Goal: Task Accomplishment & Management: Complete application form

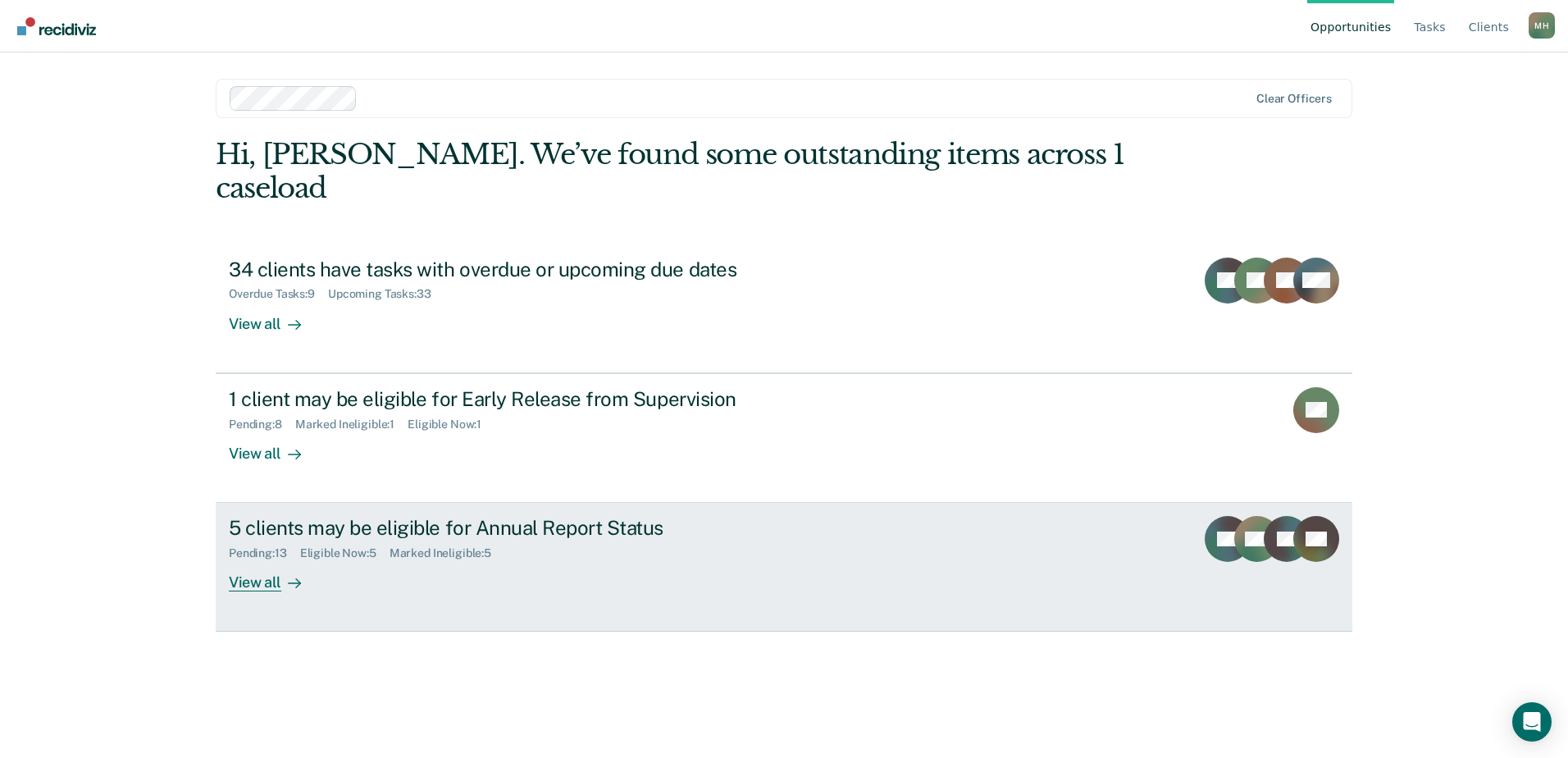
click at [422, 546] on div "Marked Ineligible : 5" at bounding box center [447, 553] width 115 height 14
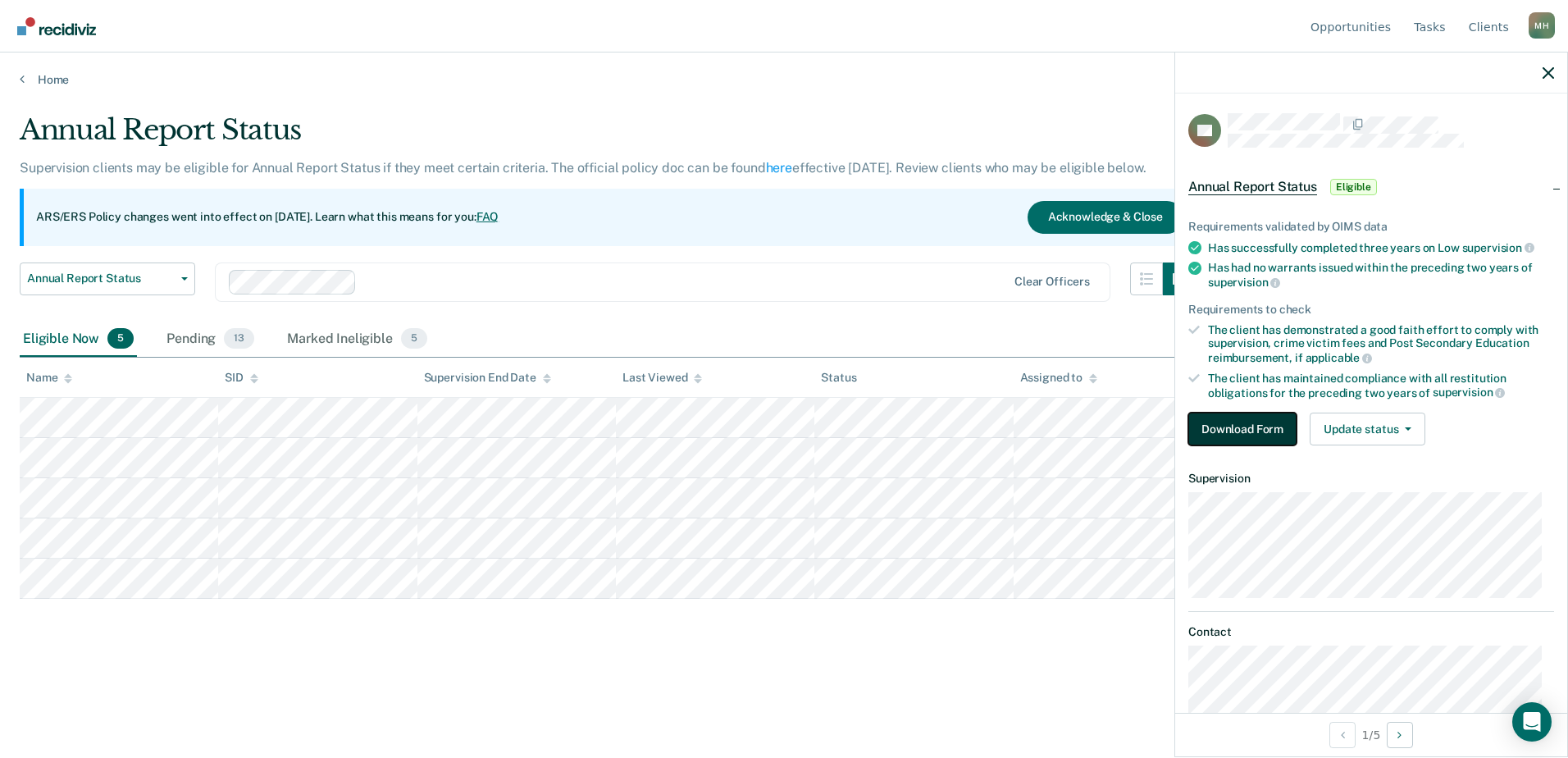
click at [1238, 433] on button "Download Form" at bounding box center [1242, 429] width 108 height 33
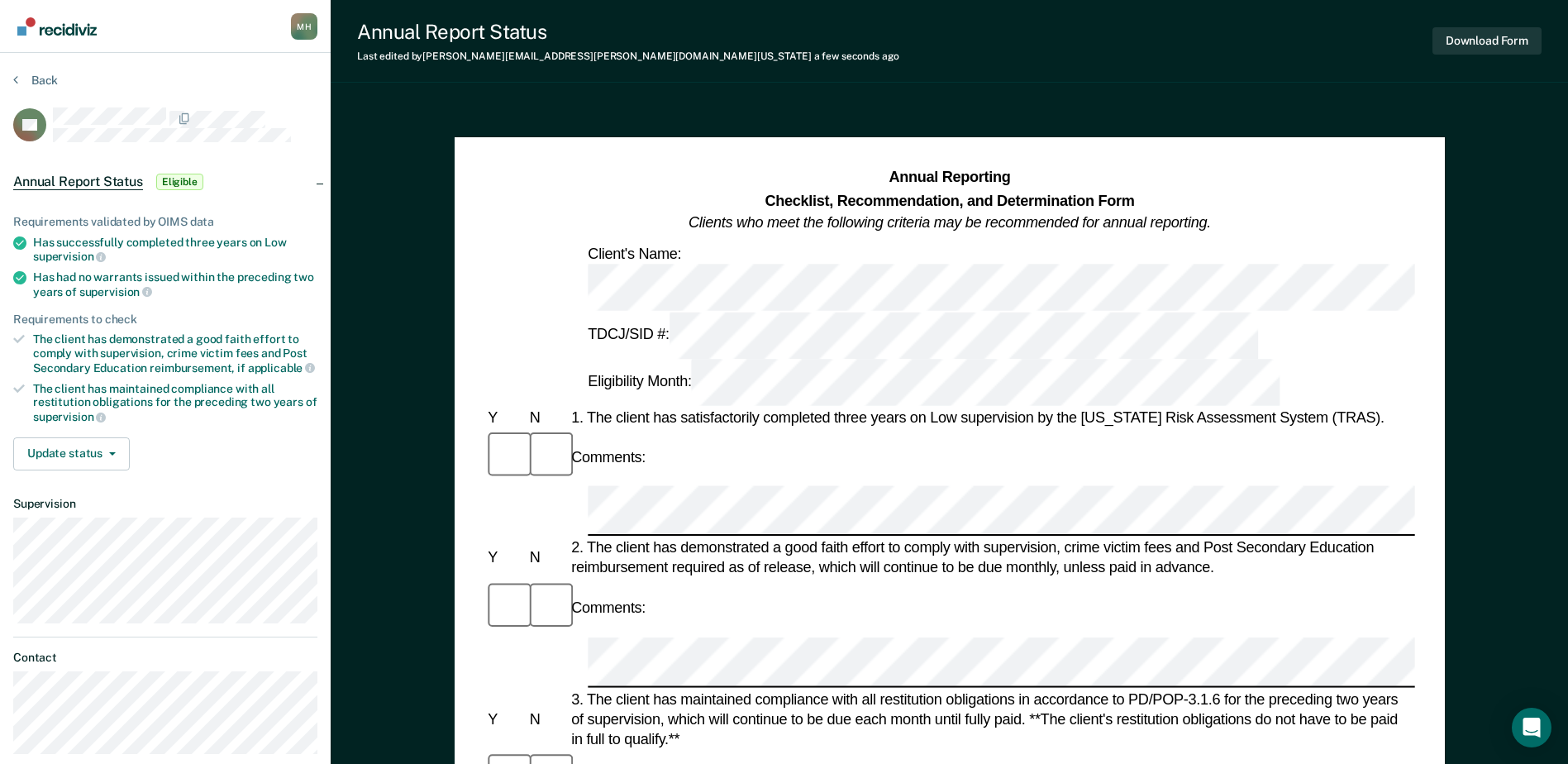
click at [697, 429] on div "Comments:" at bounding box center [949, 456] width 930 height 55
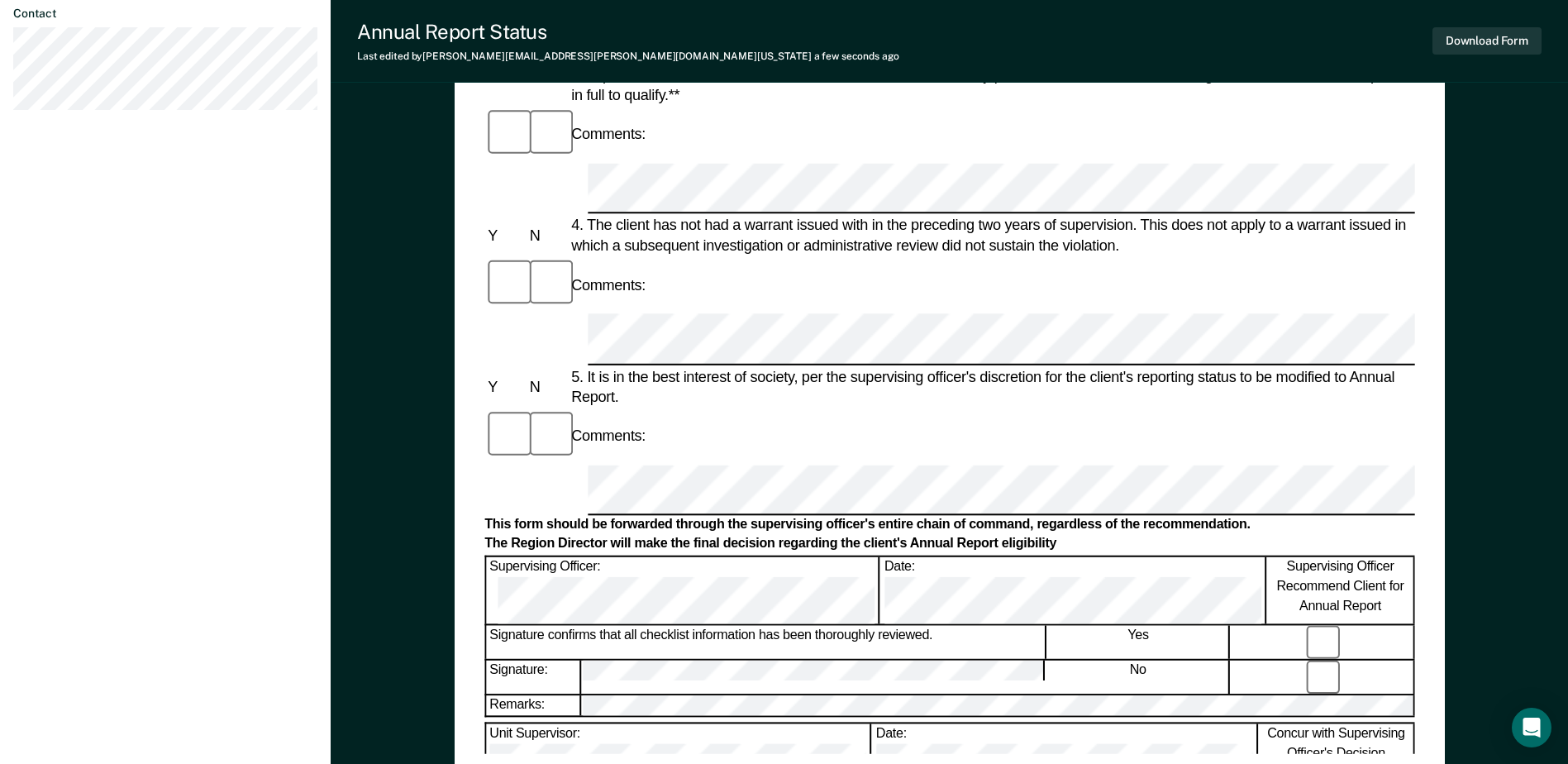
scroll to position [744, 0]
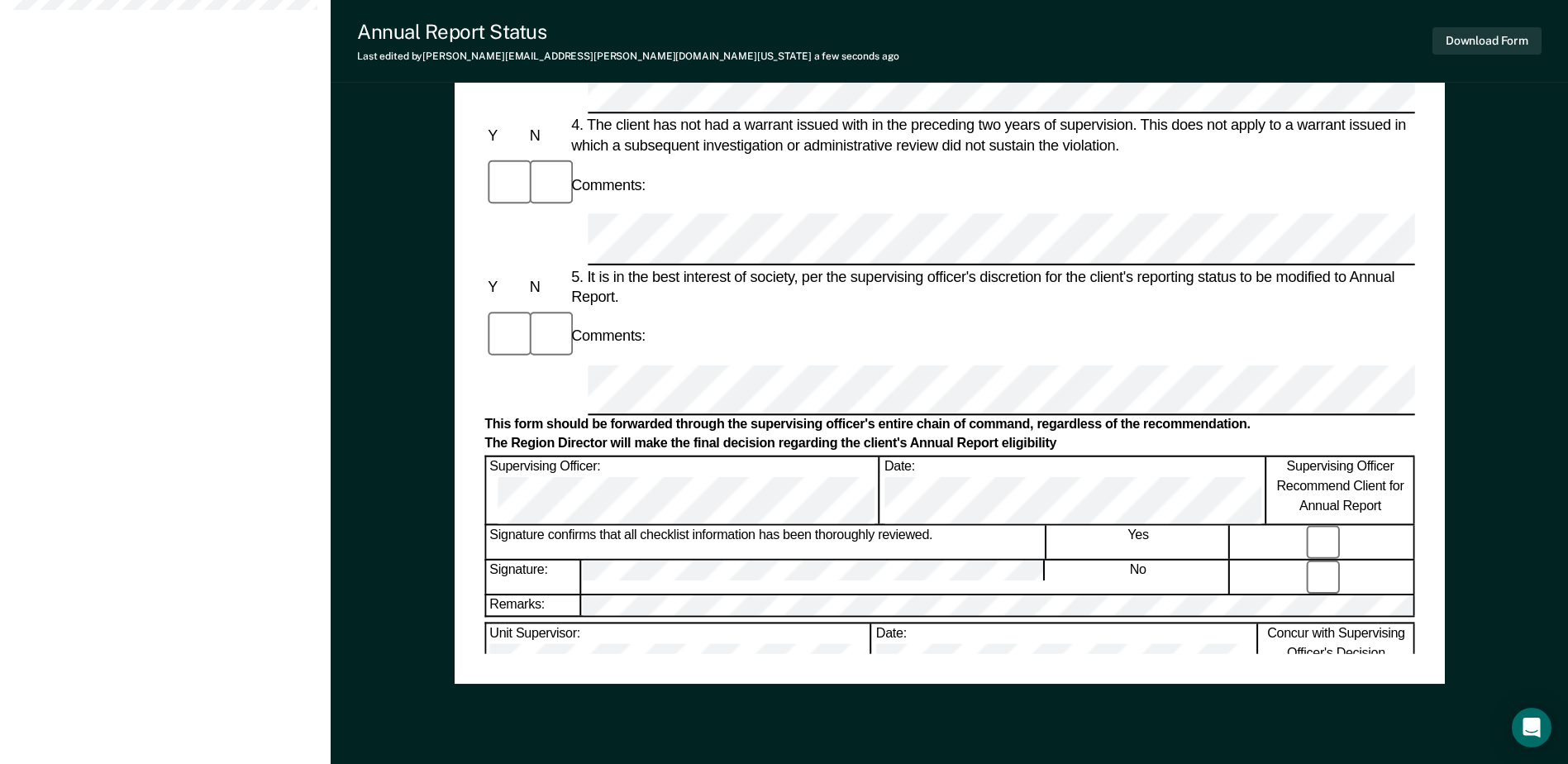
click at [766, 645] on div "Annual Reporting Checklist, Recommendation, and Determination Form Clients who …" at bounding box center [949, 38] width 930 height 1230
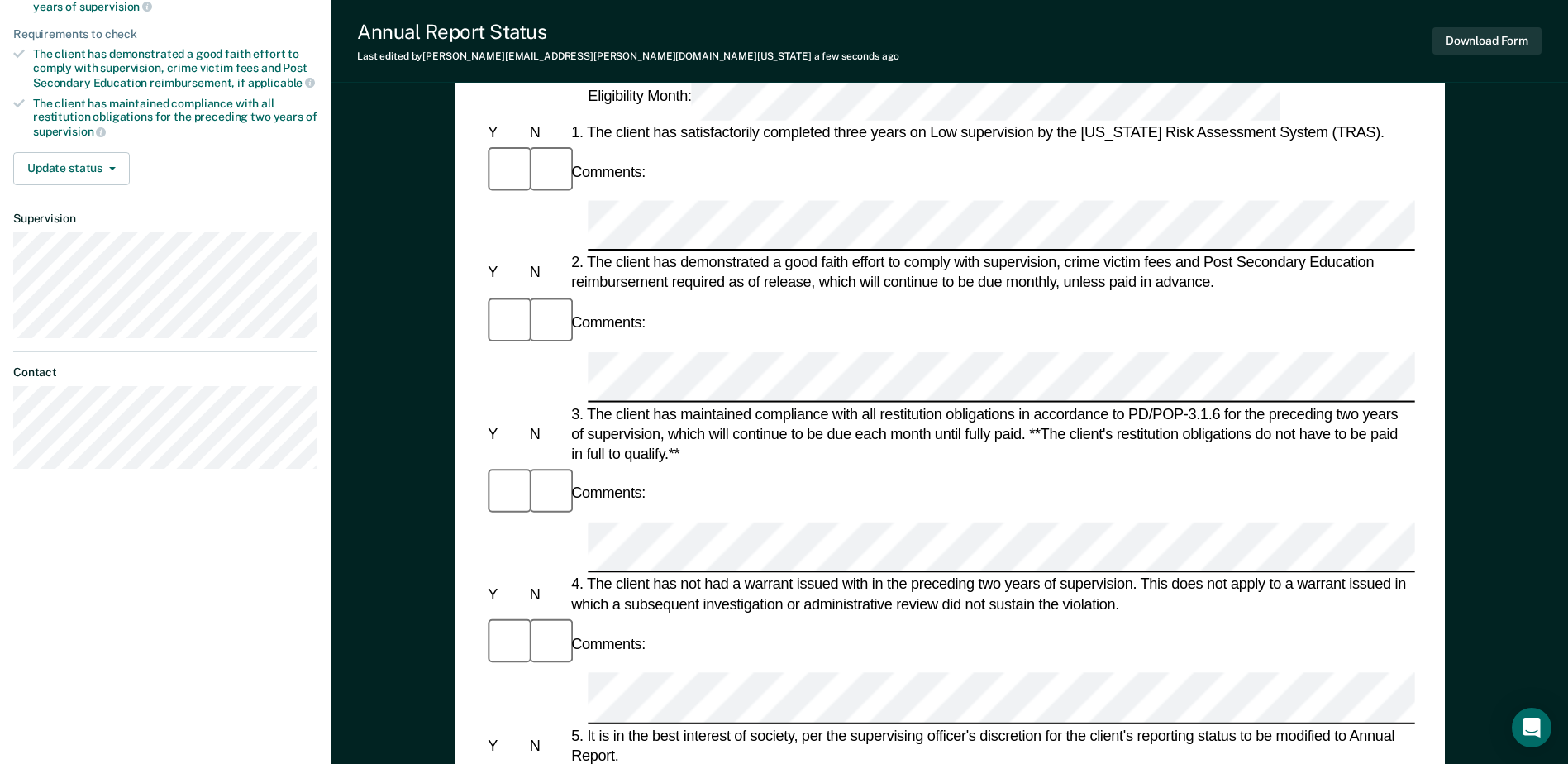
scroll to position [132, 0]
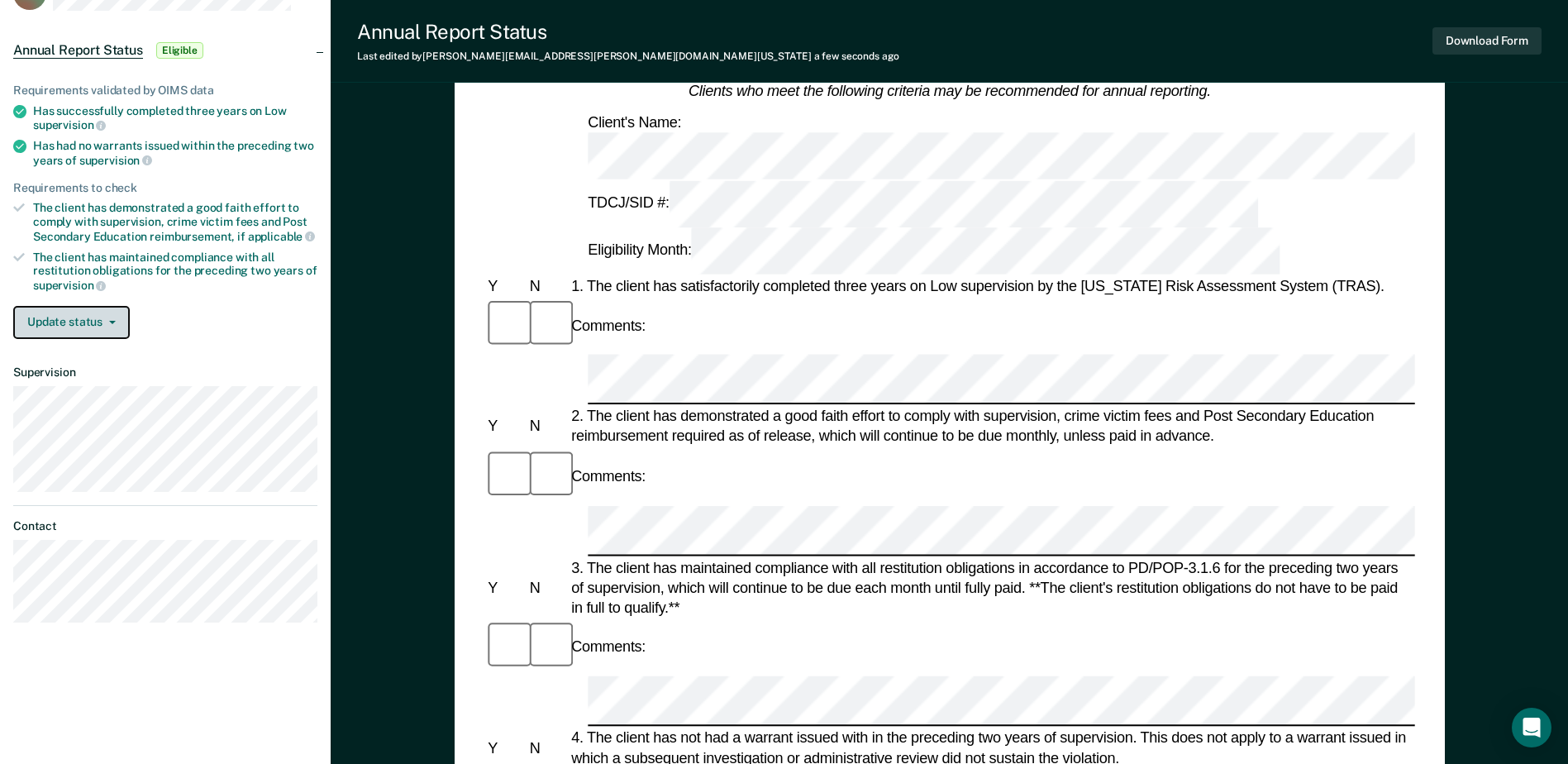
click at [99, 315] on button "Update status" at bounding box center [72, 323] width 117 height 33
click at [201, 309] on div "Update status [PERSON_NAME] Mark Ineligible" at bounding box center [165, 323] width 304 height 33
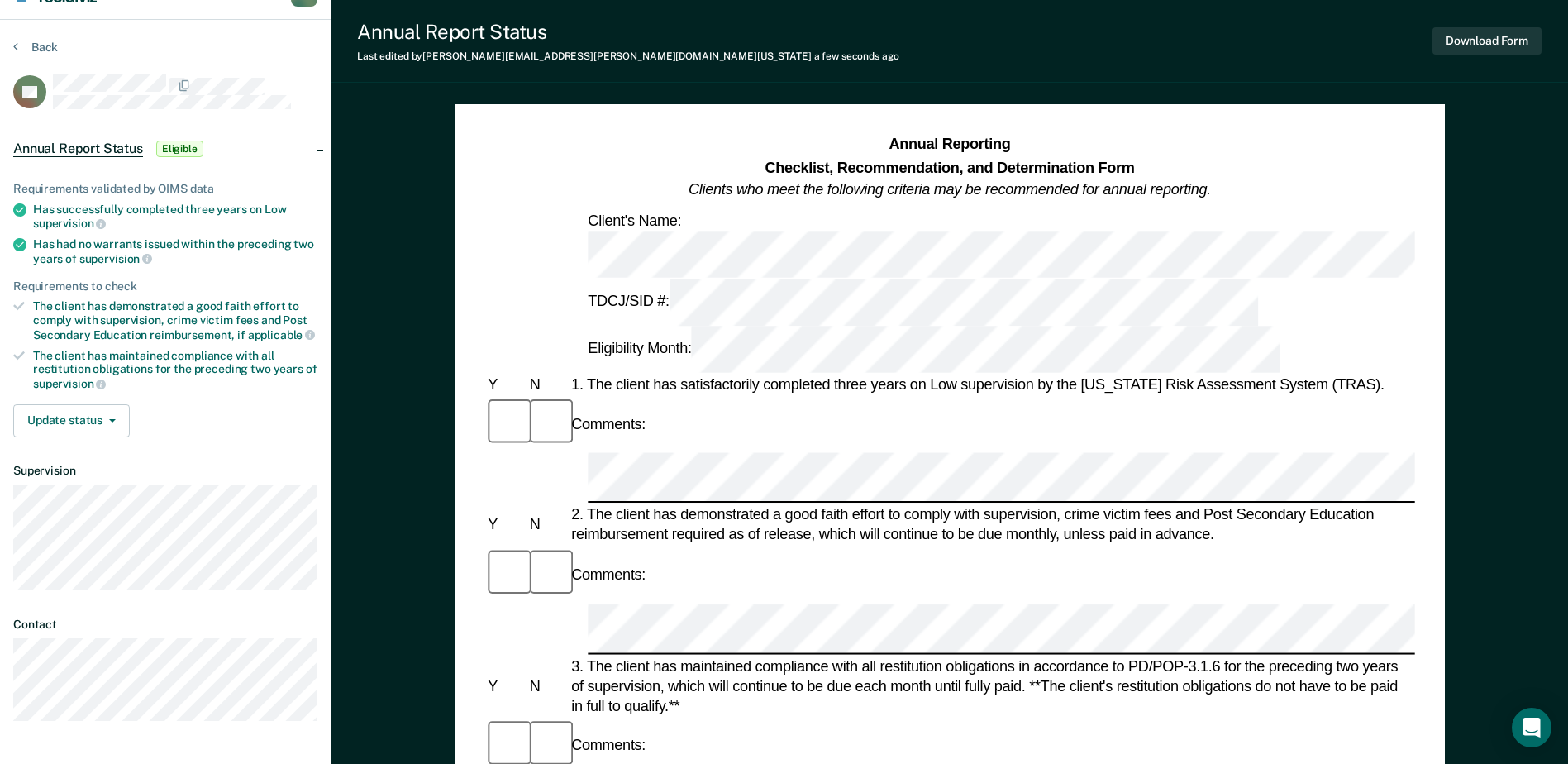
scroll to position [0, 0]
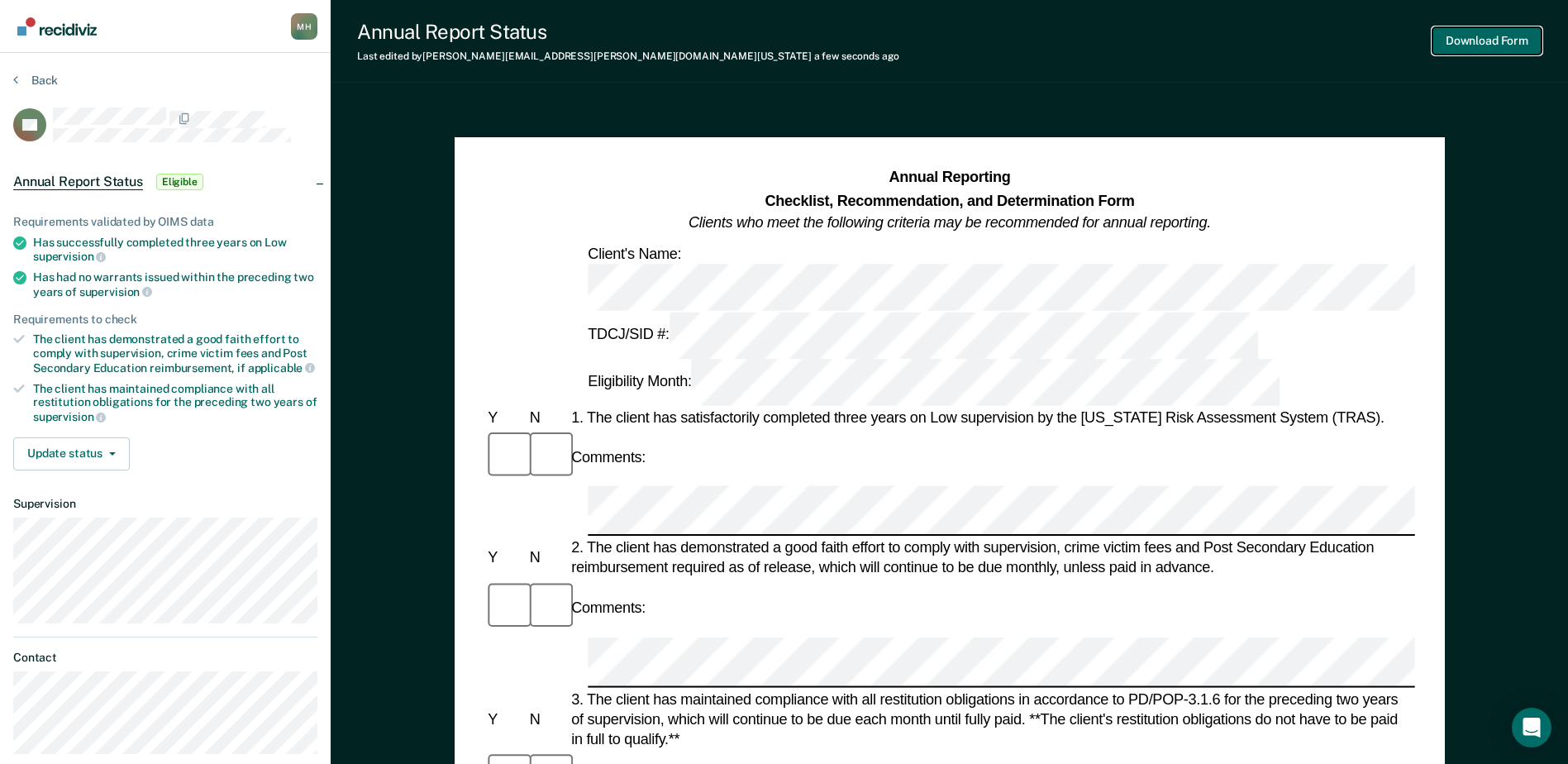
click at [1474, 31] on button "Download Form" at bounding box center [1486, 40] width 109 height 27
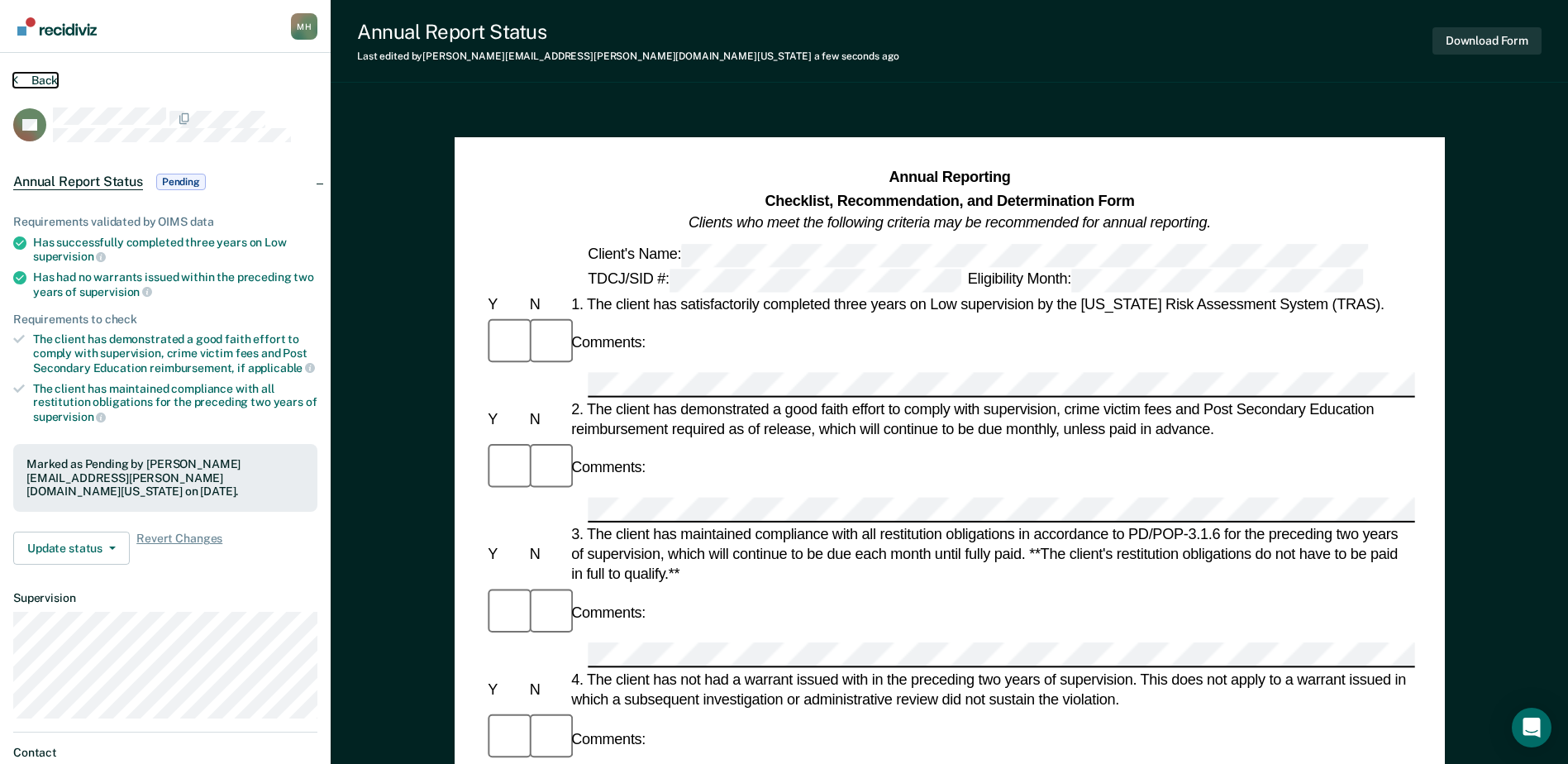
click at [41, 81] on button "Back" at bounding box center [35, 79] width 44 height 15
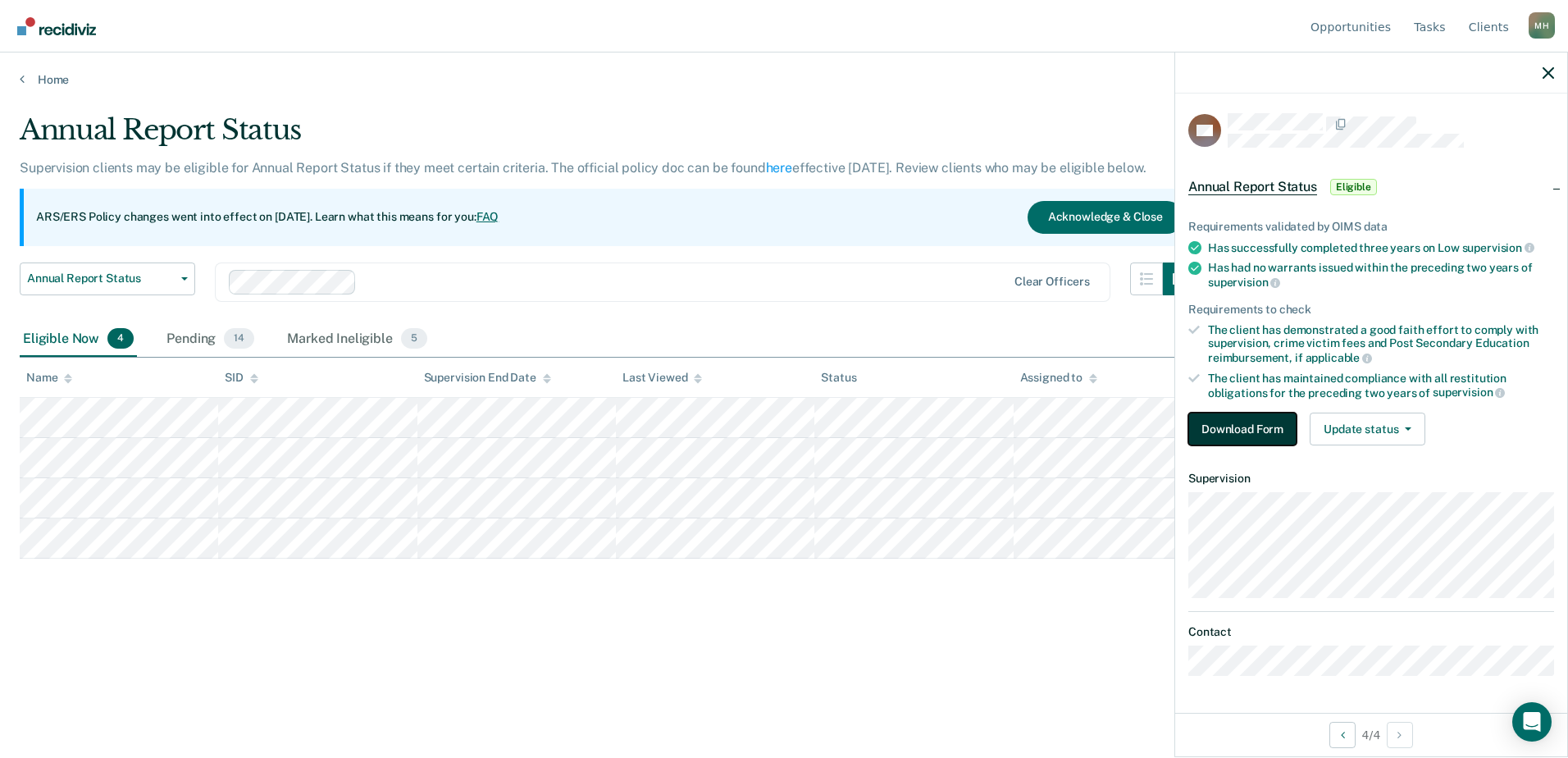
click at [1273, 426] on button "Download Form" at bounding box center [1242, 429] width 108 height 33
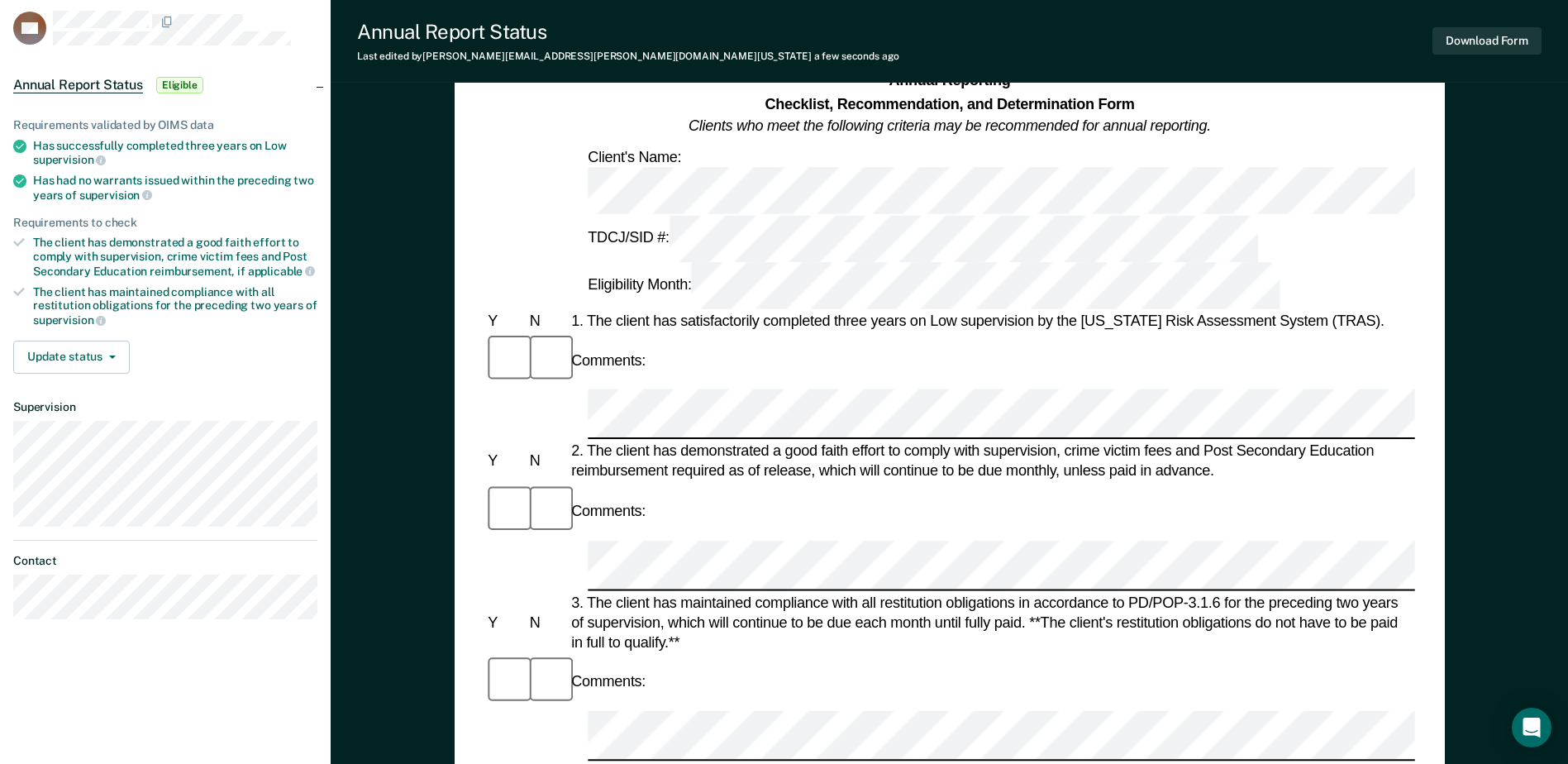
scroll to position [248, 0]
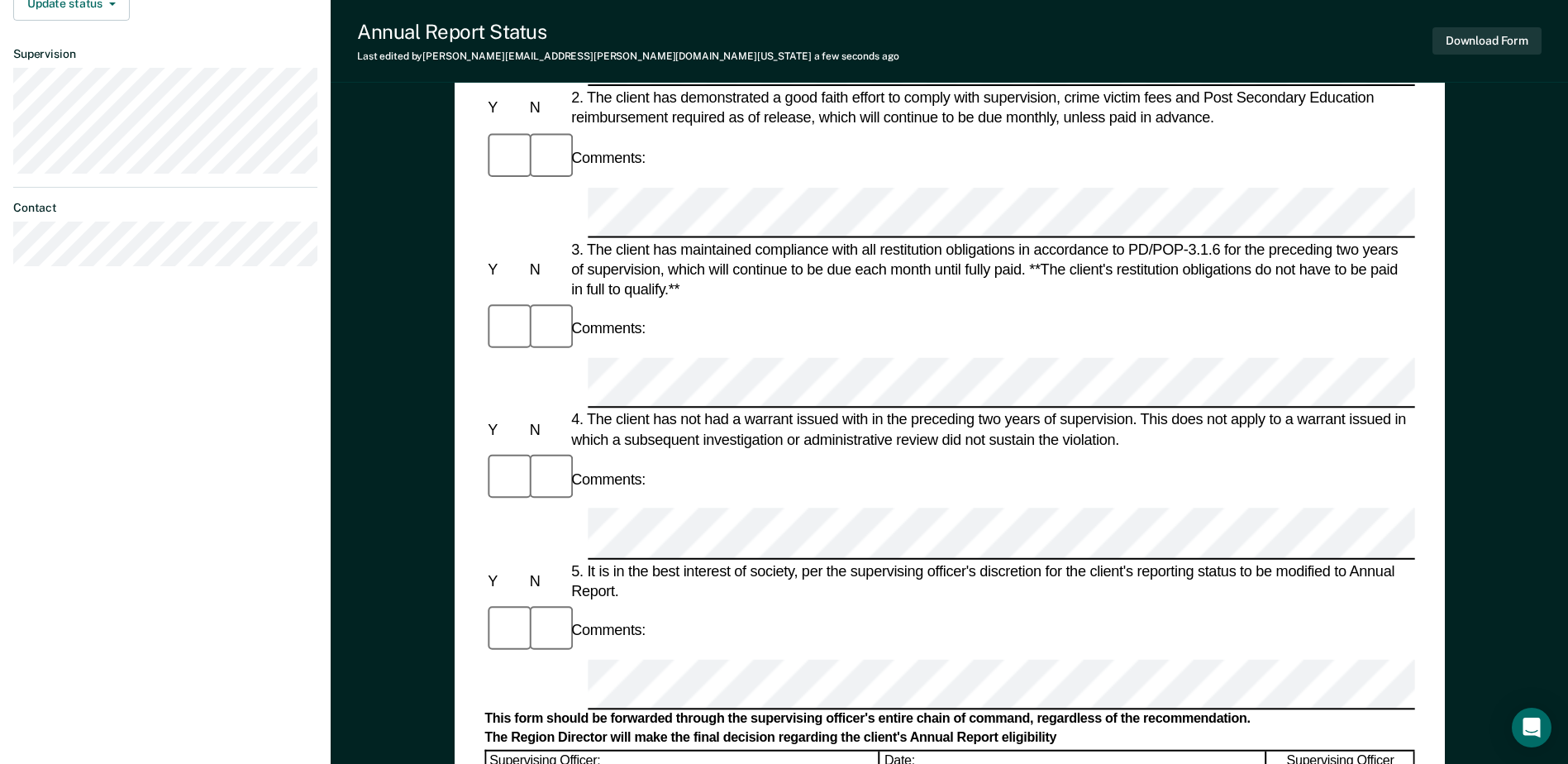
scroll to position [496, 0]
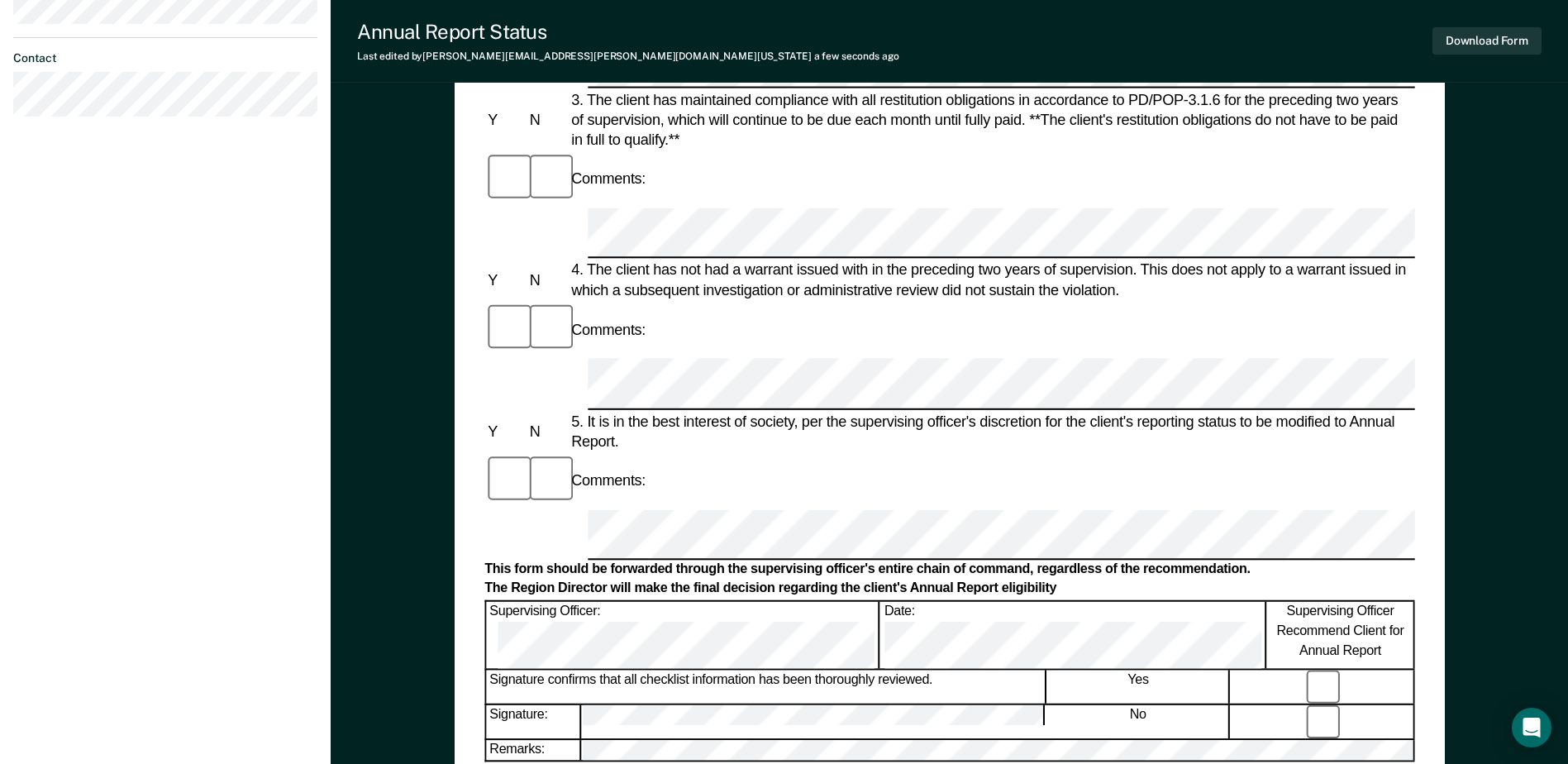
scroll to position [744, 0]
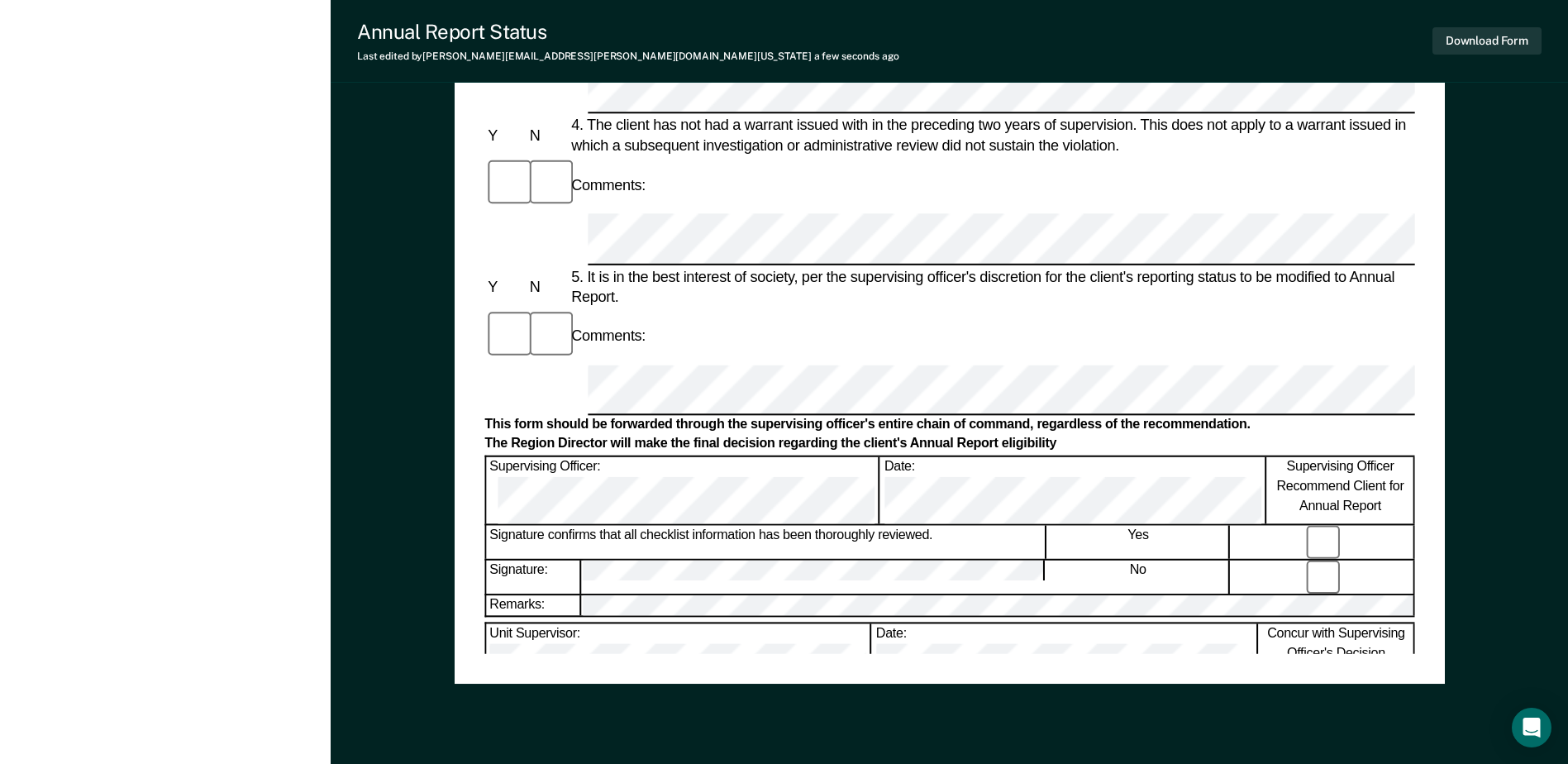
click at [735, 624] on div "Annual Reporting Checklist, Recommendation, and Determination Form Clients who …" at bounding box center [949, 38] width 930 height 1230
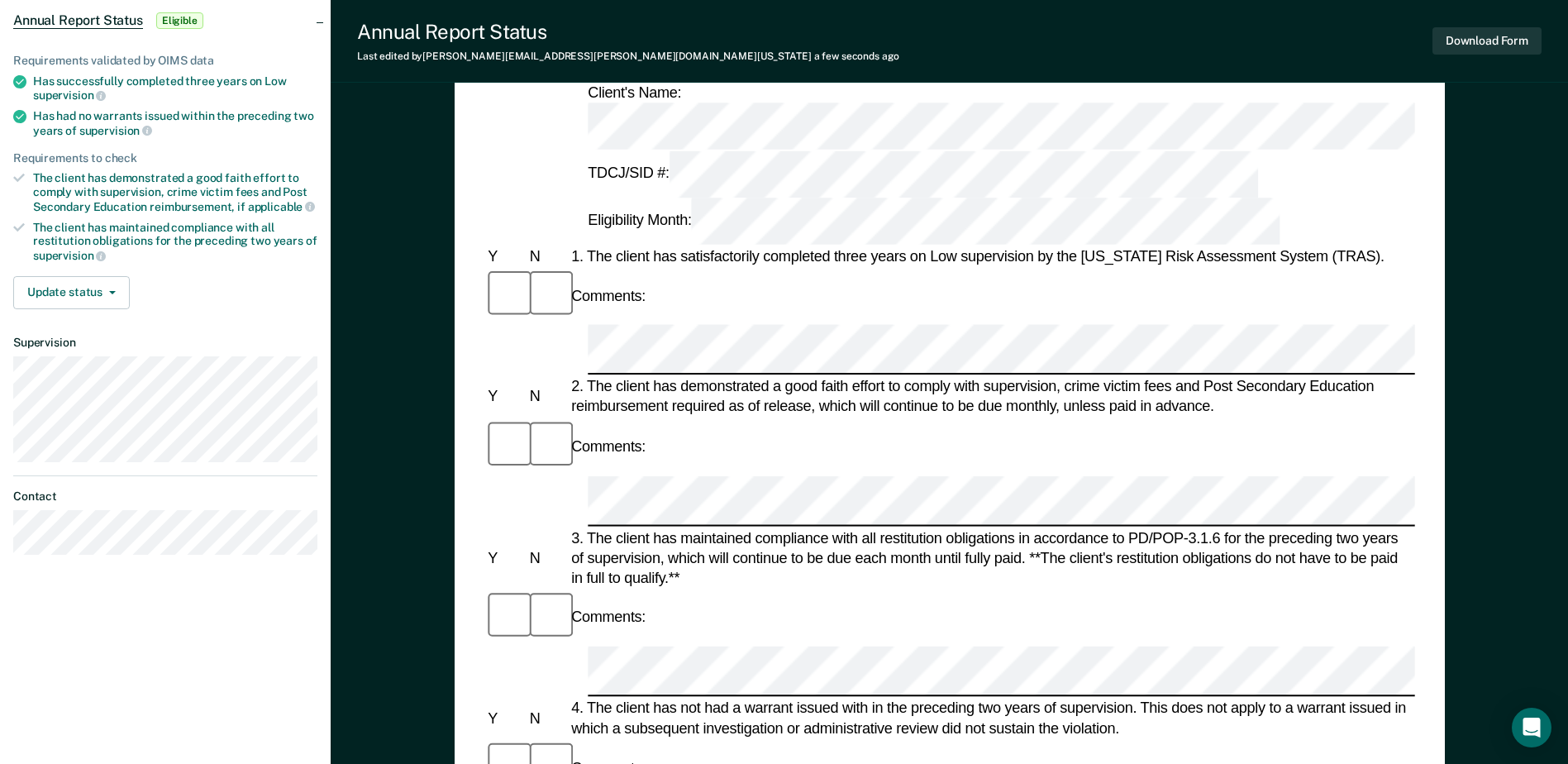
scroll to position [166, 0]
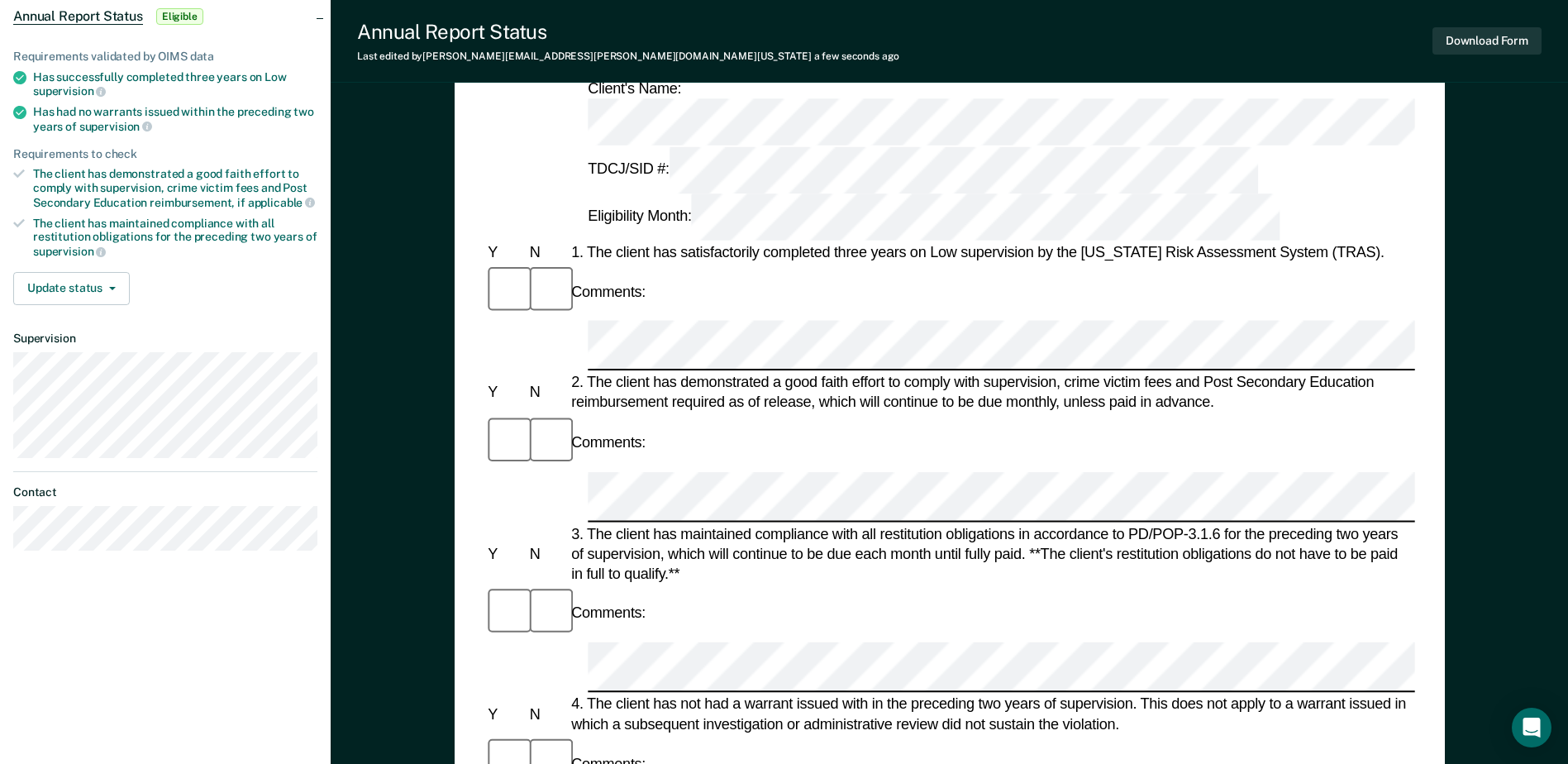
click at [814, 585] on div "Comments:" at bounding box center [949, 612] width 930 height 55
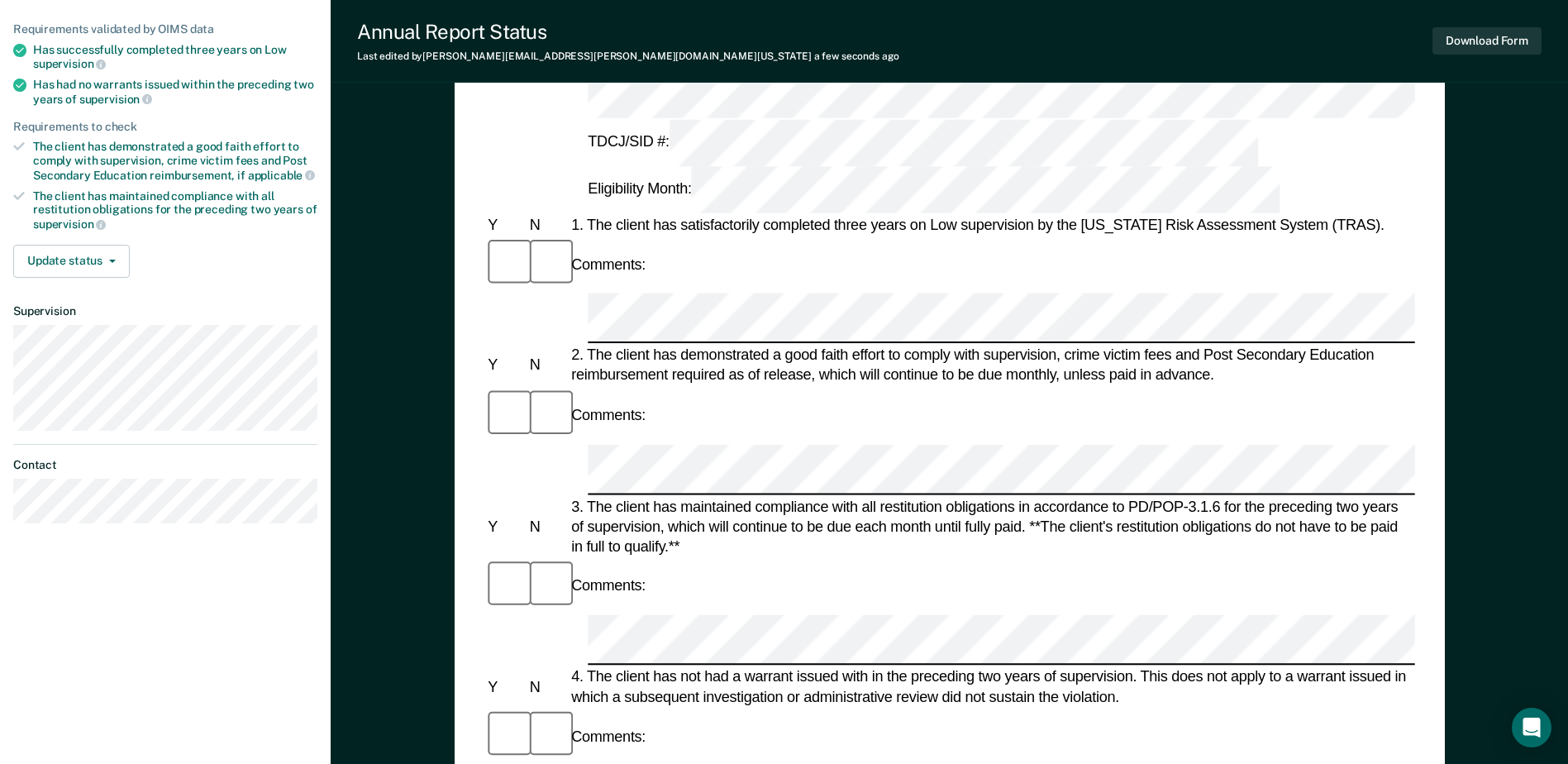
scroll to position [0, 0]
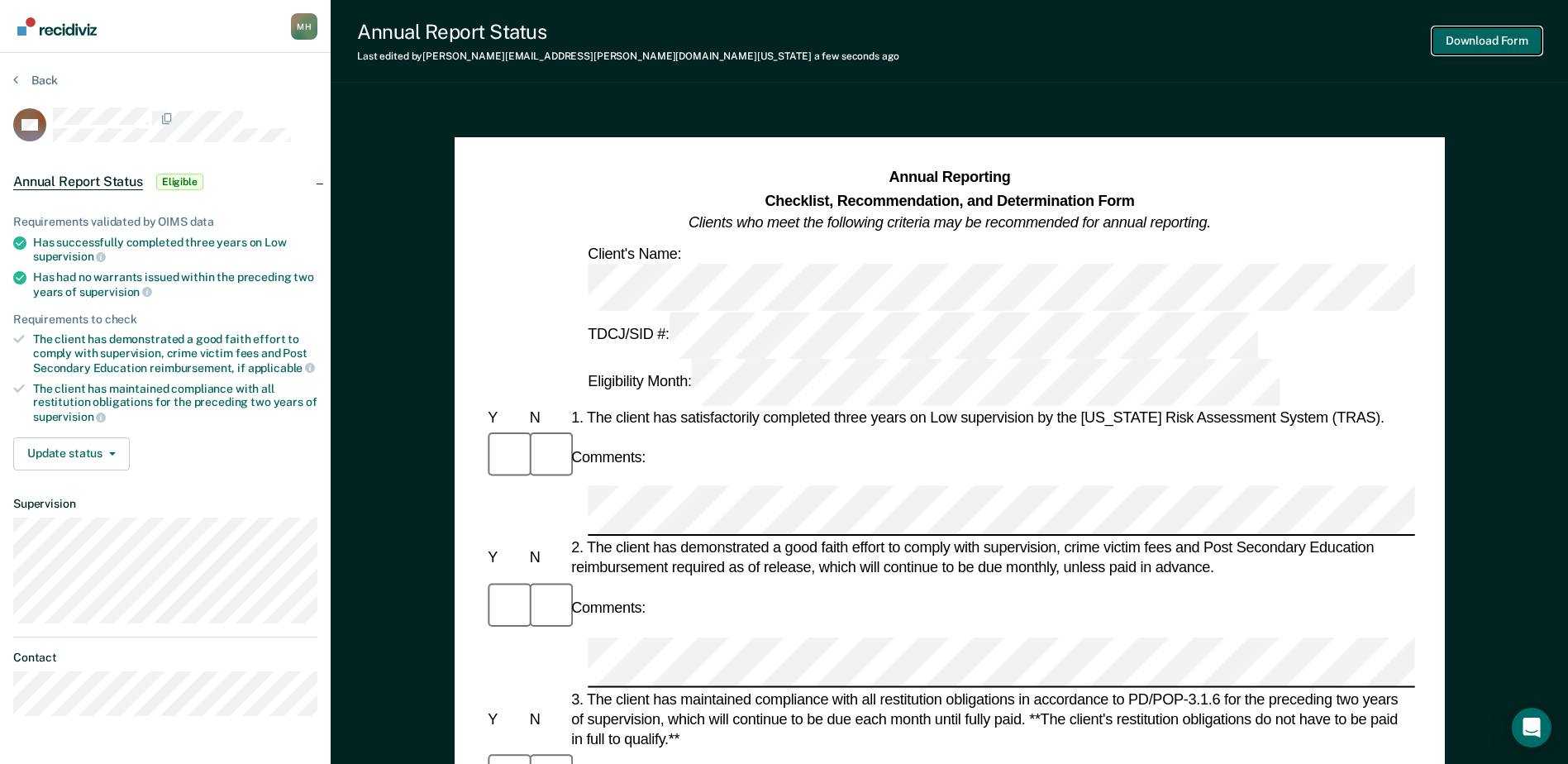
click at [1478, 39] on button "Download Form" at bounding box center [1486, 40] width 109 height 27
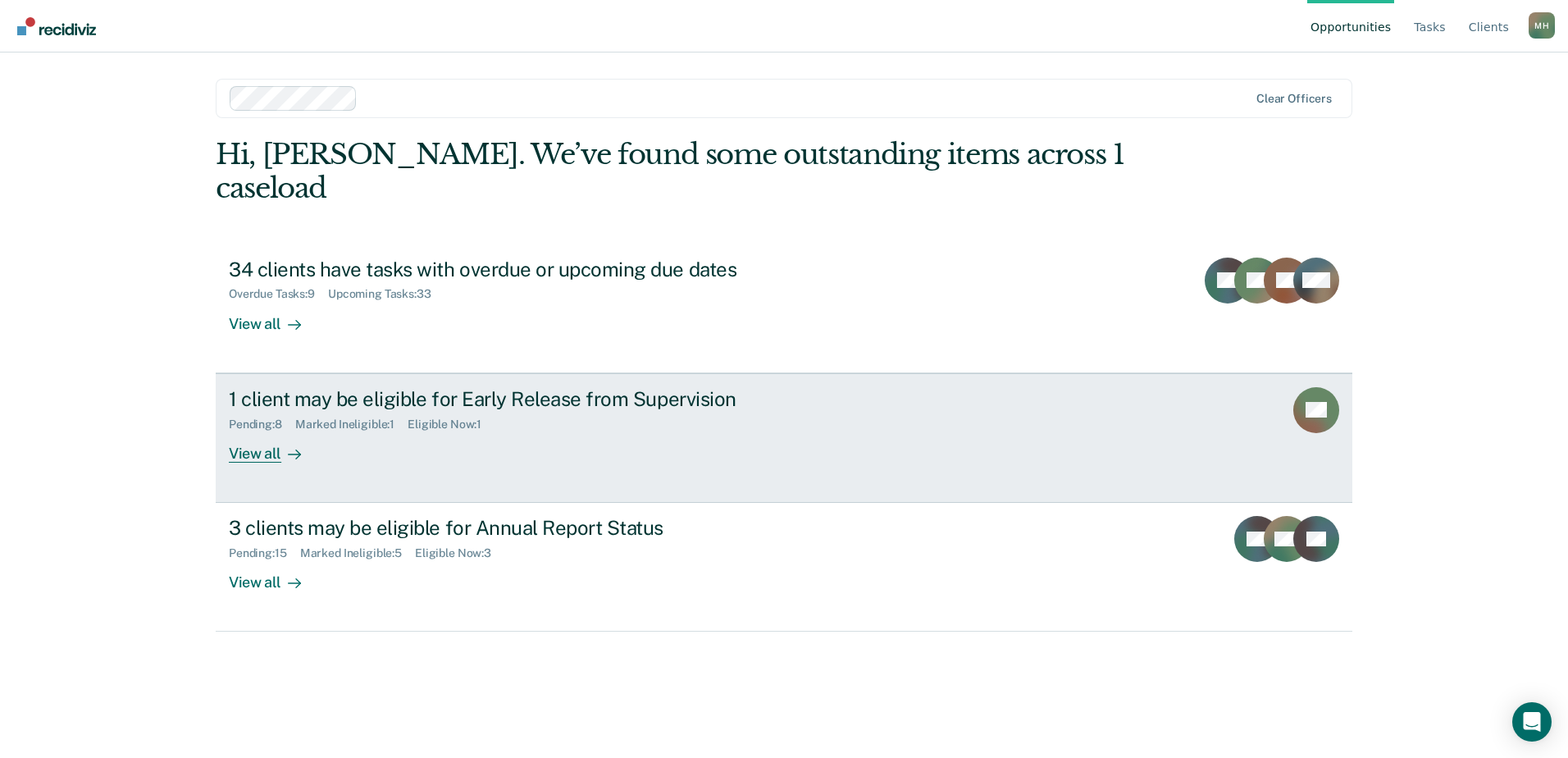
click at [406, 409] on div "1 client may be eligible for Early Release from Supervision Pending : 8 Marked …" at bounding box center [536, 424] width 615 height 75
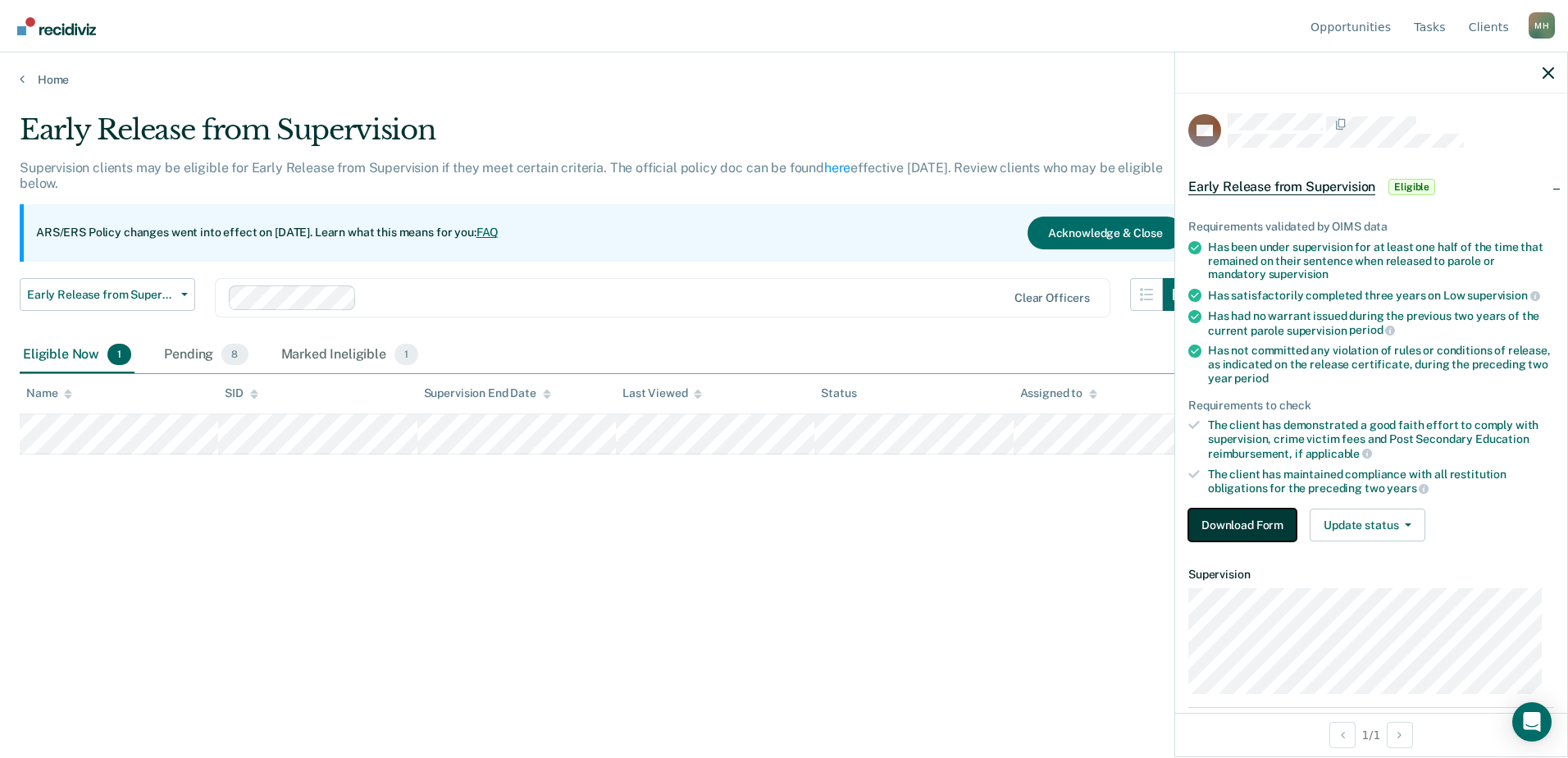
click at [1226, 525] on button "Download Form" at bounding box center [1242, 525] width 108 height 33
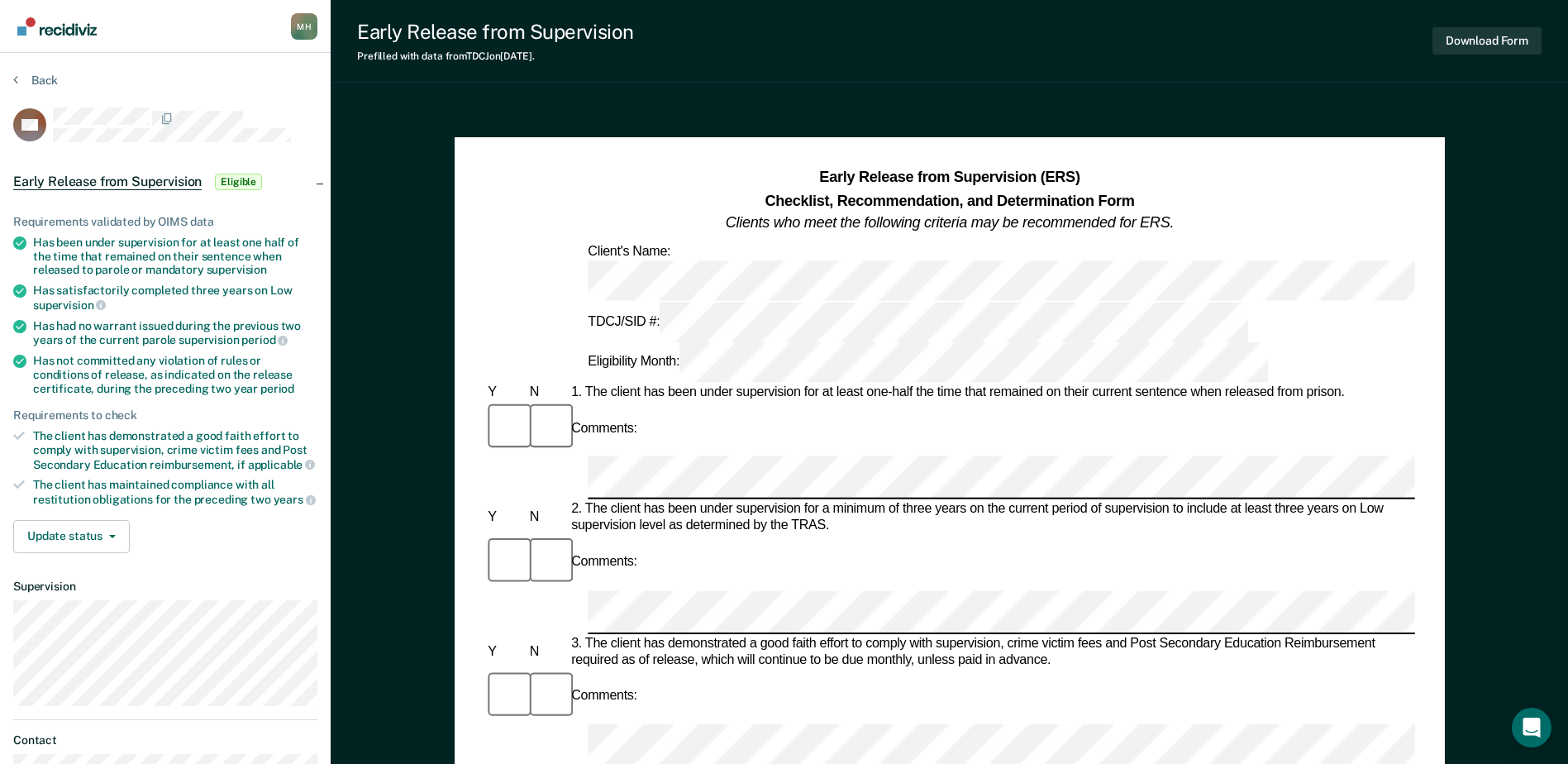
click at [744, 669] on div "Comments:" at bounding box center [949, 720] width 930 height 101
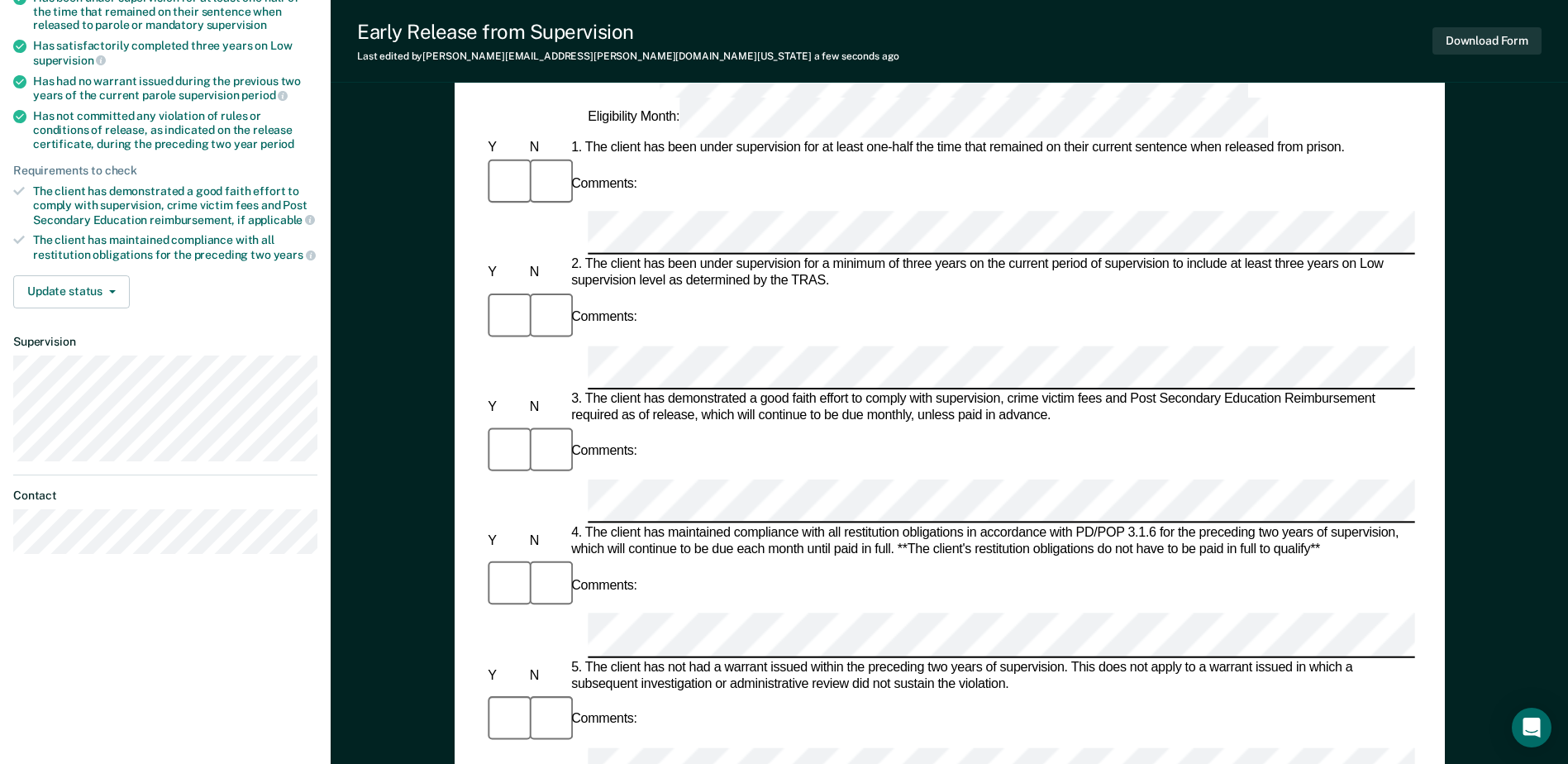
scroll to position [248, 0]
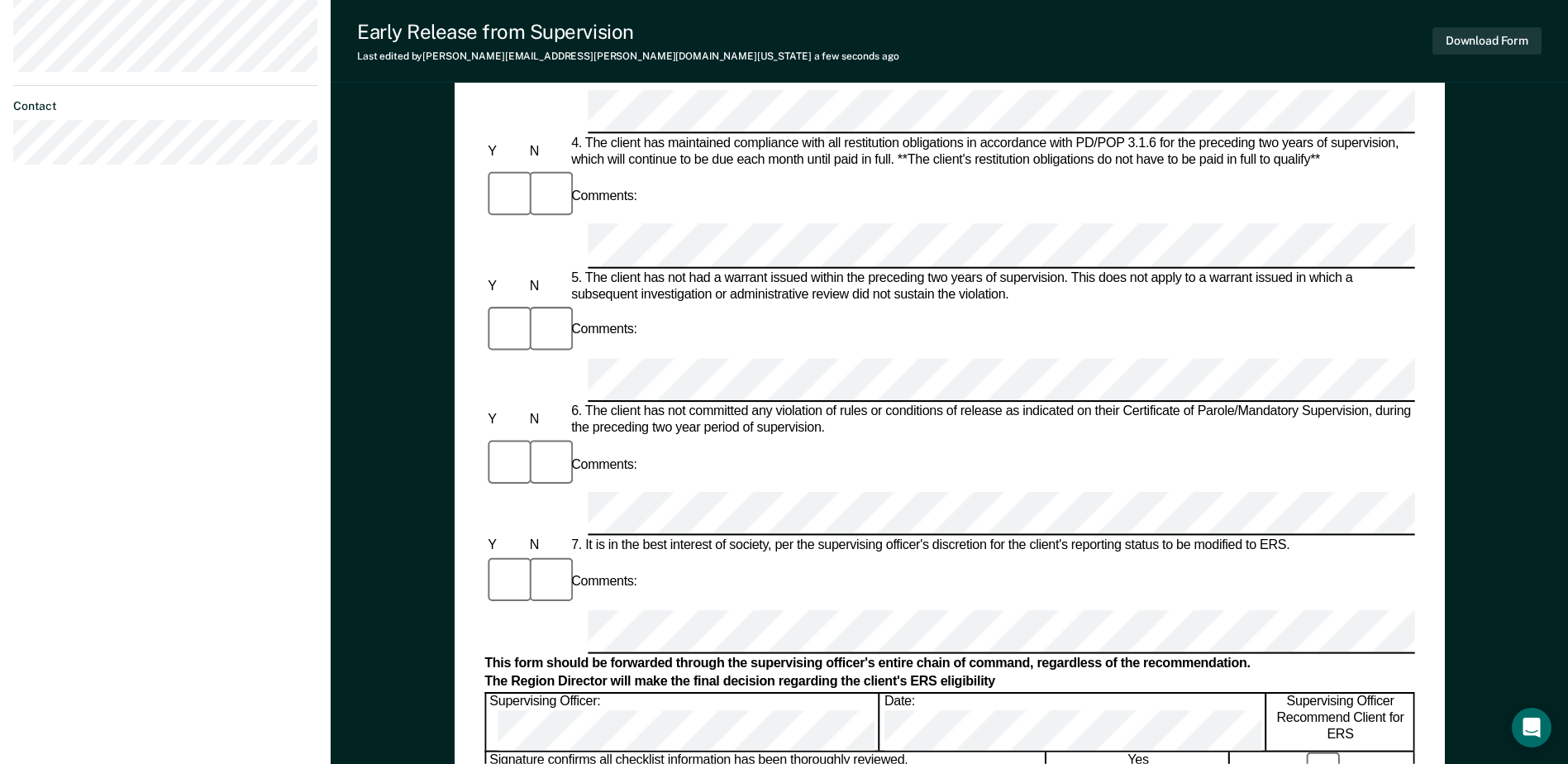
scroll to position [661, 0]
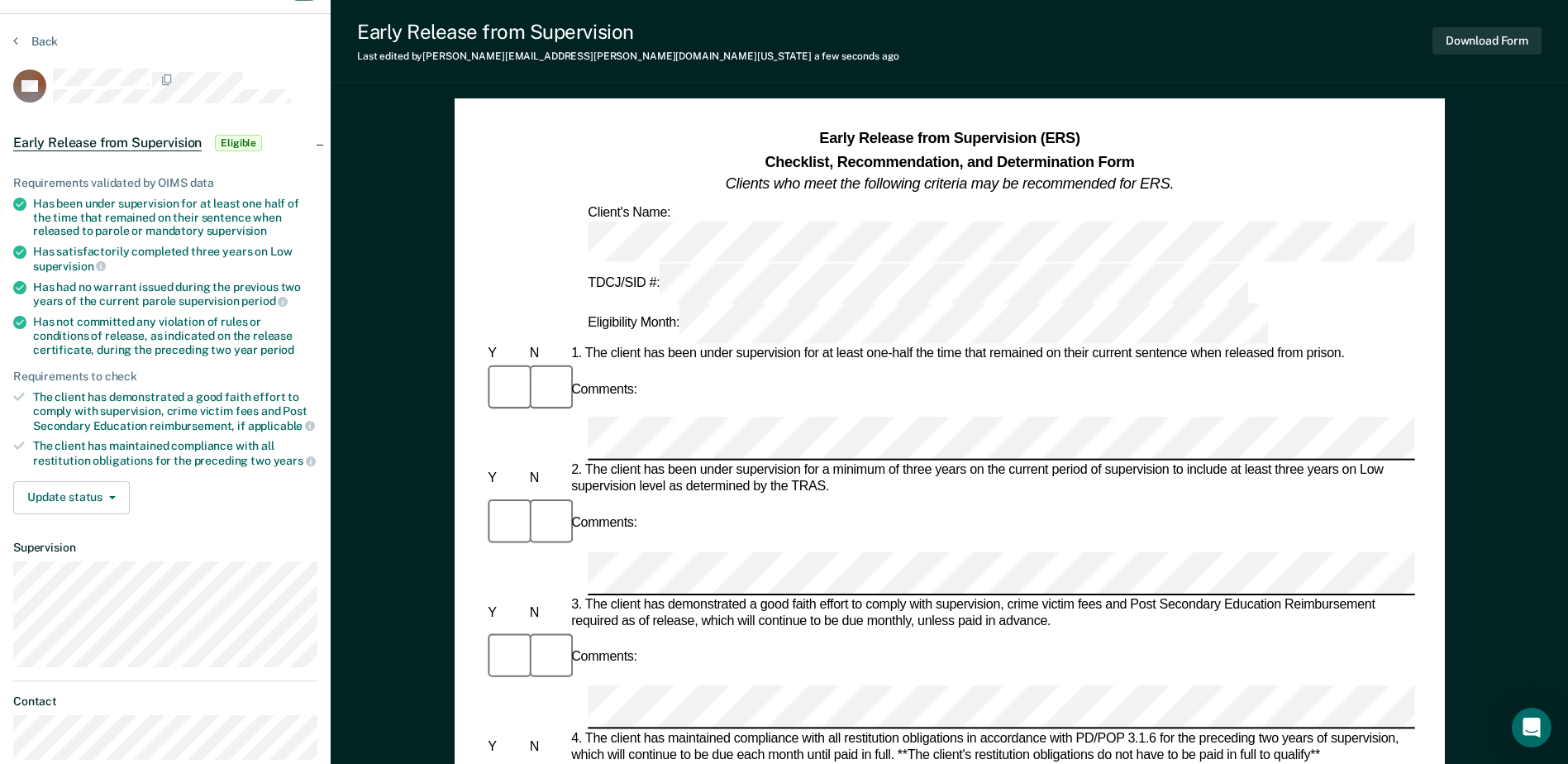
scroll to position [0, 0]
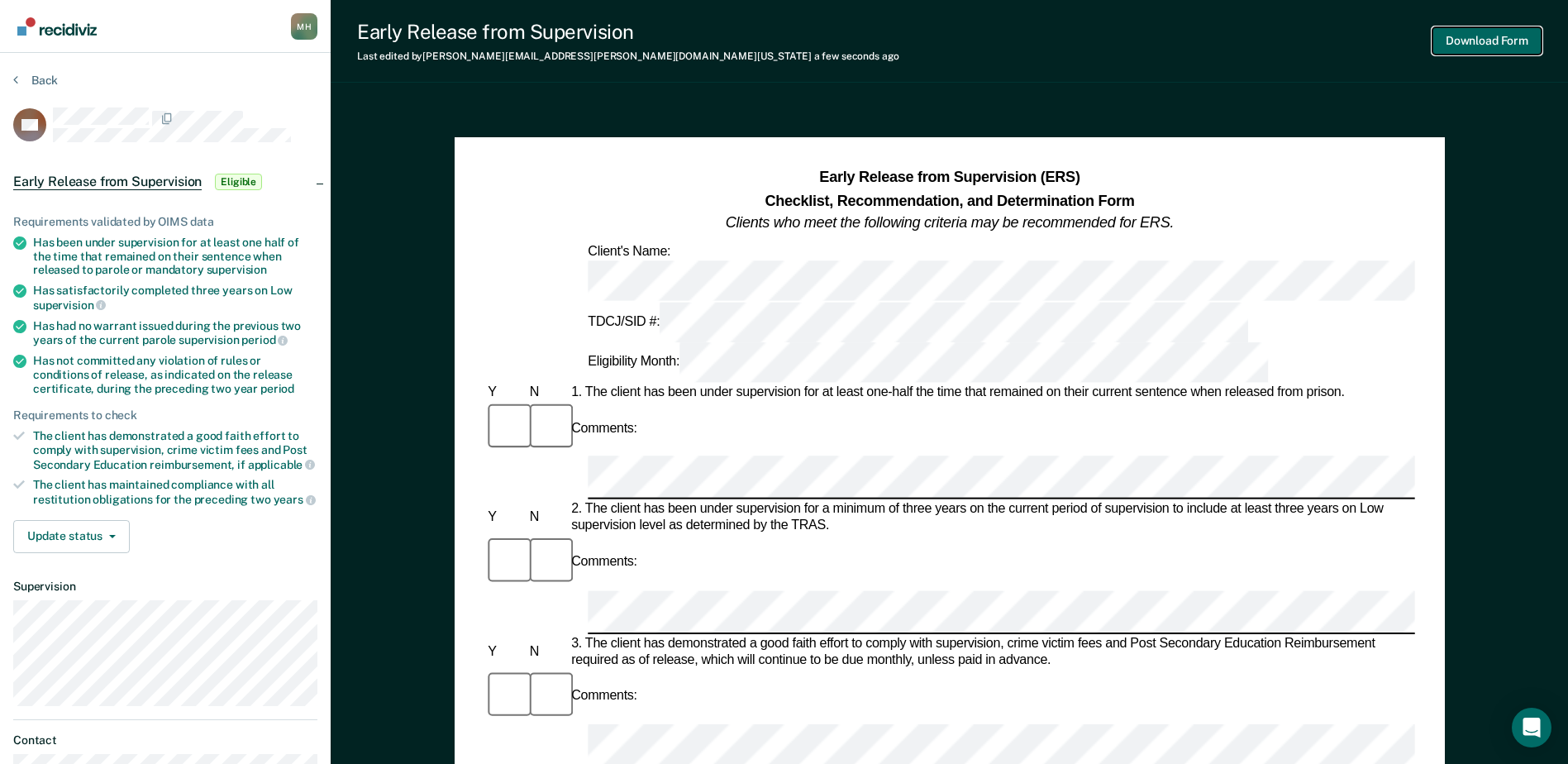
click at [1439, 40] on button "Download Form" at bounding box center [1486, 40] width 109 height 27
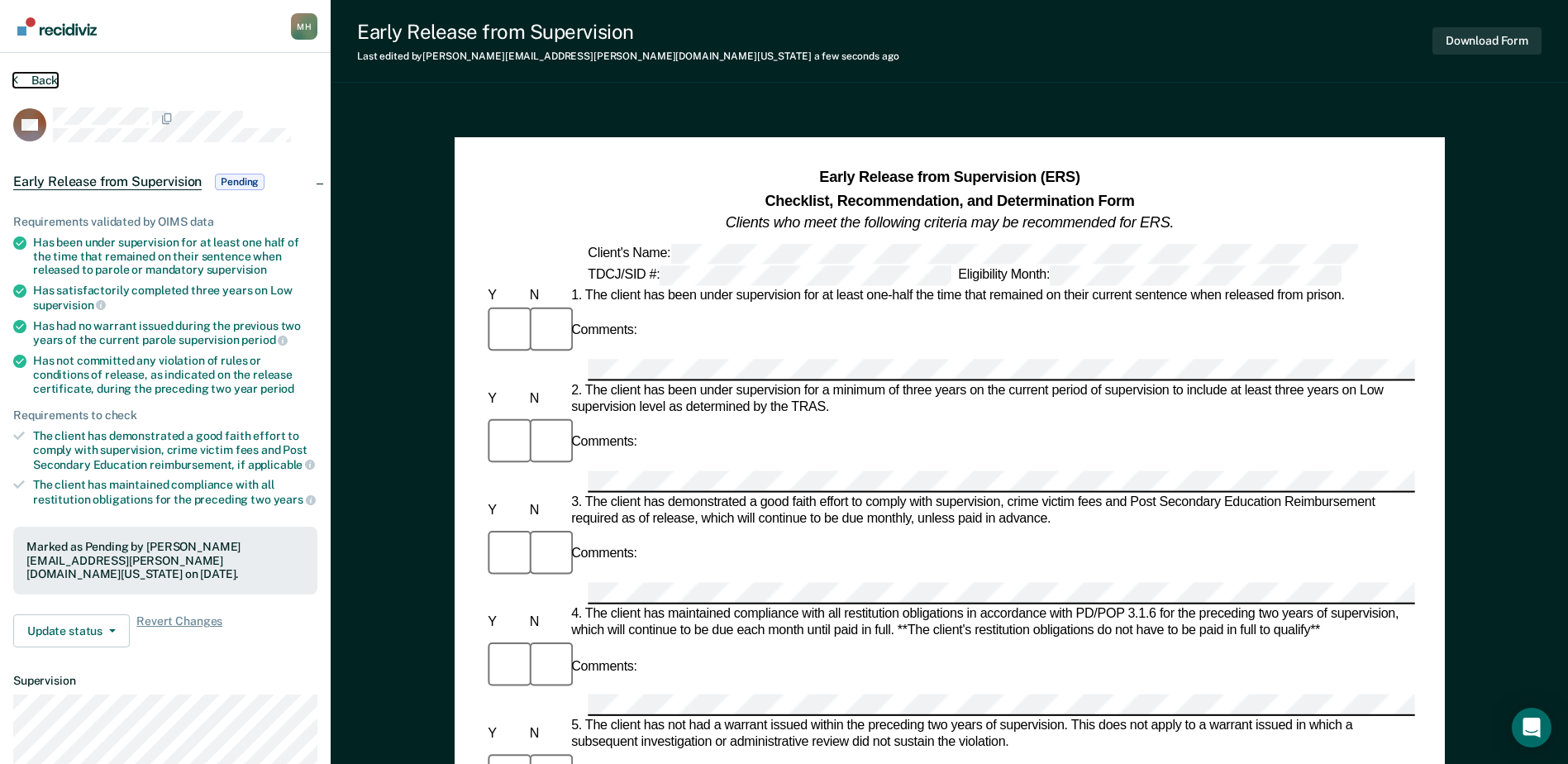
click at [51, 76] on button "Back" at bounding box center [35, 79] width 44 height 15
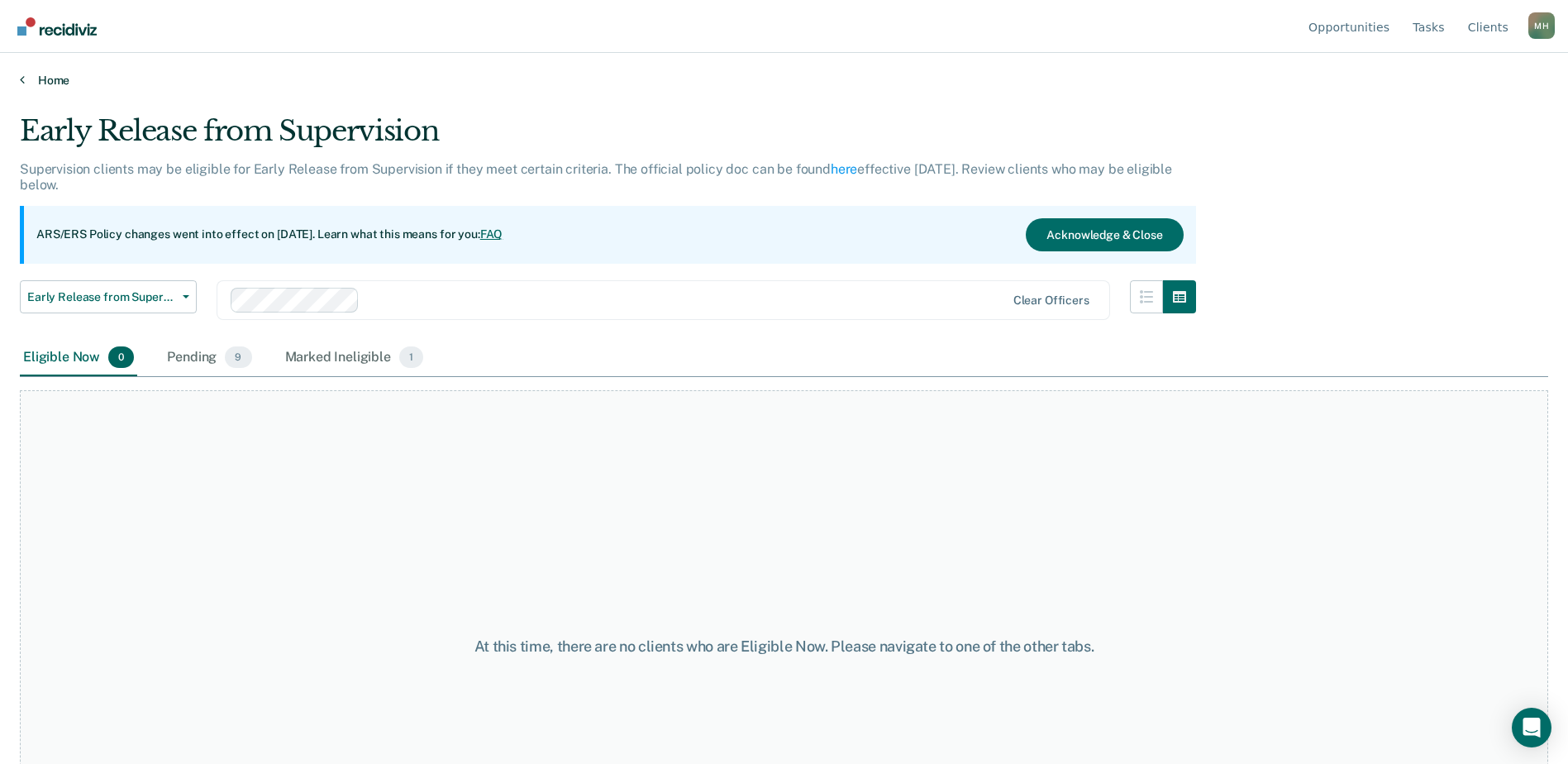
click at [58, 84] on link "Home" at bounding box center [784, 79] width 1528 height 15
